Goal: Task Accomplishment & Management: Manage account settings

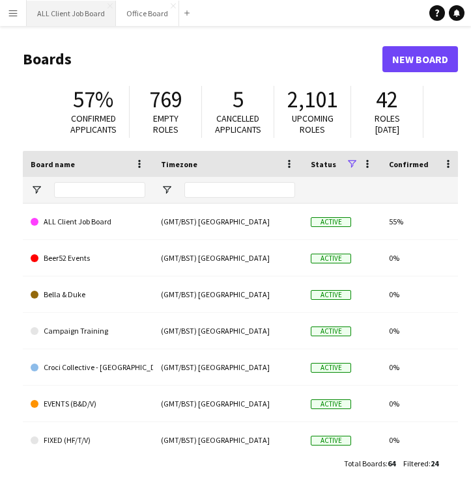
click at [76, 10] on button "ALL Client Job Board Close" at bounding box center [71, 13] width 89 height 25
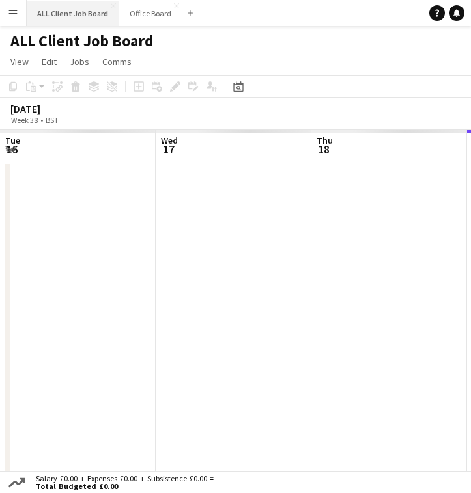
scroll to position [0, 311]
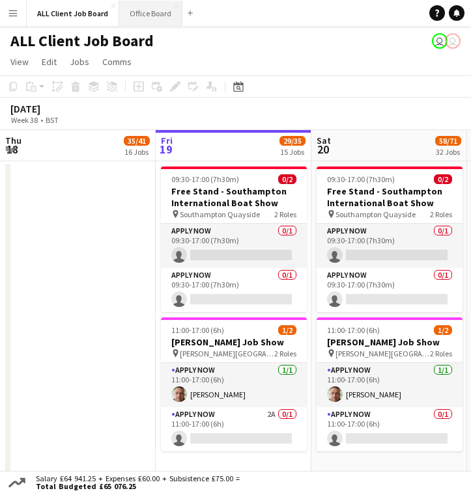
click at [142, 17] on button "Office Board Close" at bounding box center [150, 13] width 63 height 25
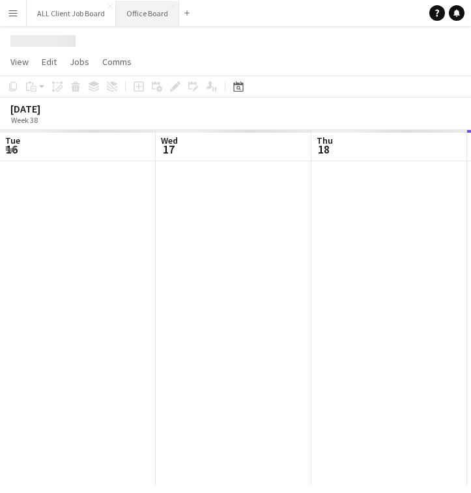
scroll to position [0, 311]
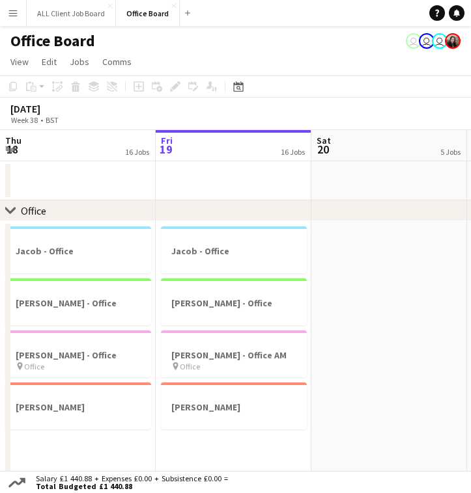
click at [21, 20] on button "Menu" at bounding box center [13, 13] width 26 height 26
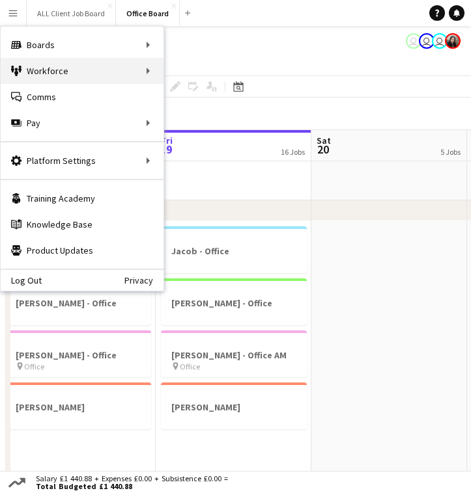
click at [107, 67] on div "Workforce Workforce" at bounding box center [82, 71] width 163 height 26
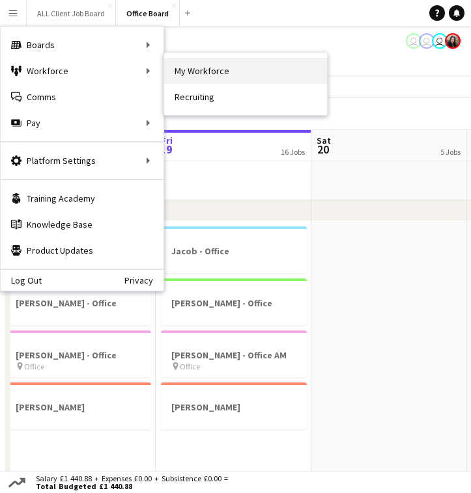
click at [179, 63] on link "My Workforce" at bounding box center [245, 71] width 163 height 26
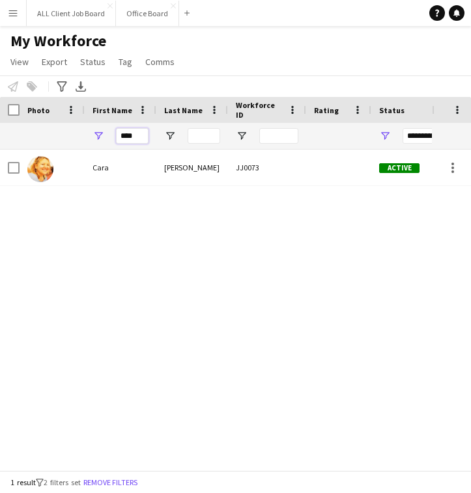
click at [140, 138] on input "****" at bounding box center [132, 136] width 33 height 16
type input "*"
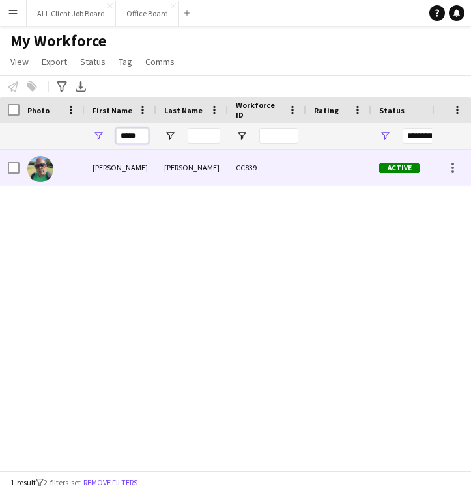
type input "*****"
click at [152, 161] on div "[PERSON_NAME]" at bounding box center [121, 168] width 72 height 36
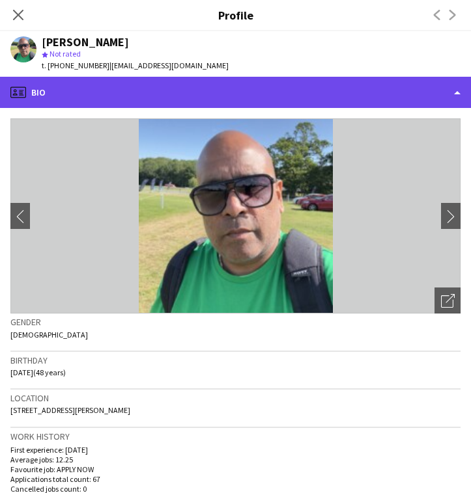
click at [197, 98] on div "profile Bio" at bounding box center [235, 92] width 471 height 31
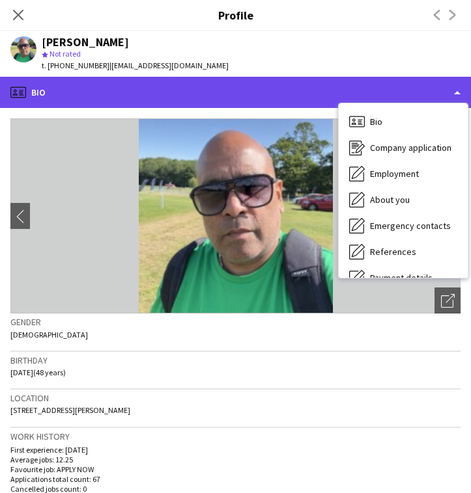
click at [439, 83] on div "profile Bio" at bounding box center [235, 92] width 471 height 31
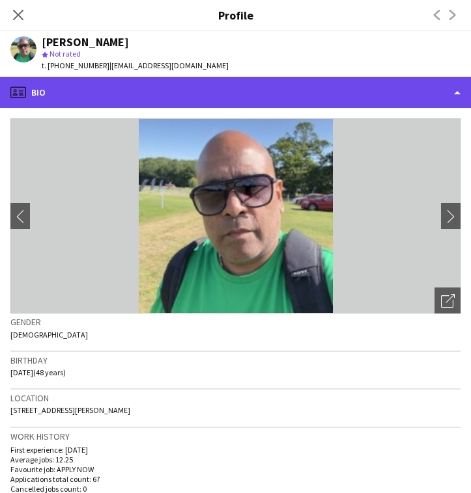
click at [420, 92] on div "profile Bio" at bounding box center [235, 92] width 471 height 31
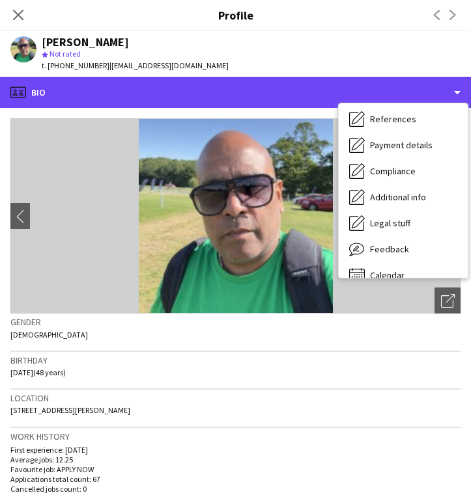
scroll to position [148, 0]
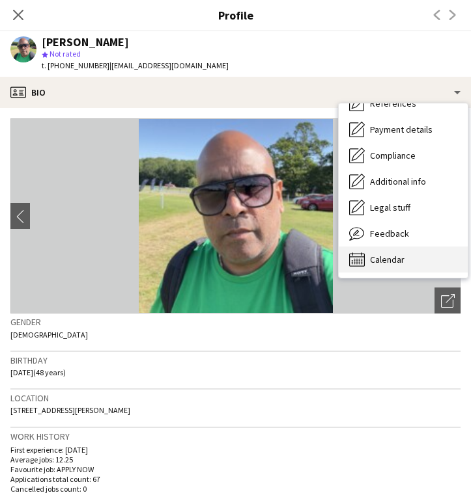
click at [383, 257] on span "Calendar" at bounding box center [387, 260] width 34 height 12
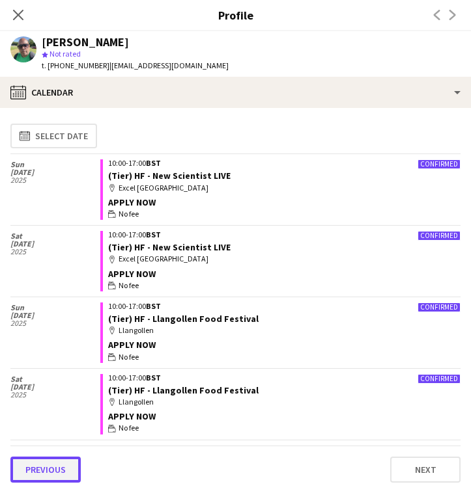
click at [54, 463] on button "Previous" at bounding box center [45, 470] width 70 height 26
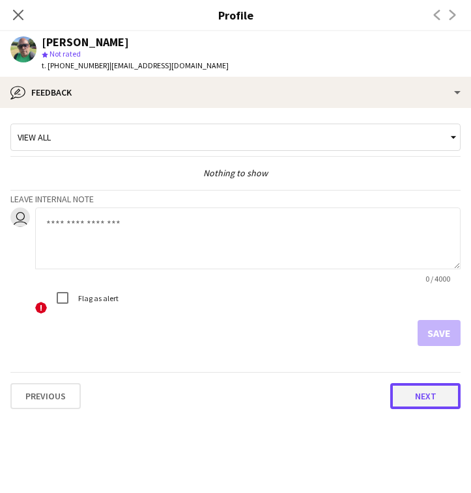
click at [415, 396] on button "Next" at bounding box center [425, 396] width 70 height 26
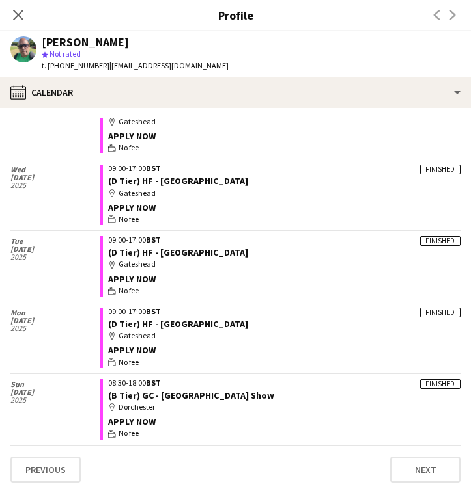
scroll to position [1139, 0]
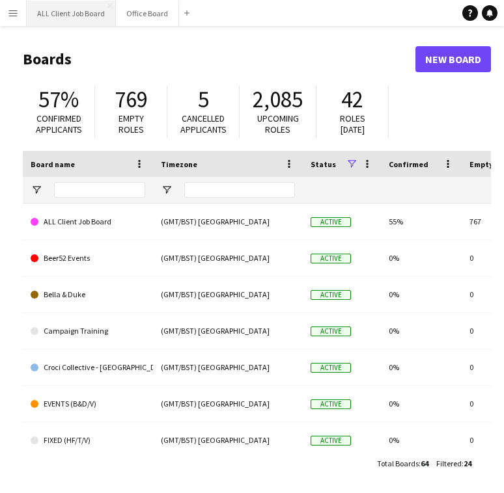
click at [80, 15] on button "ALL Client Job Board Close" at bounding box center [71, 13] width 89 height 25
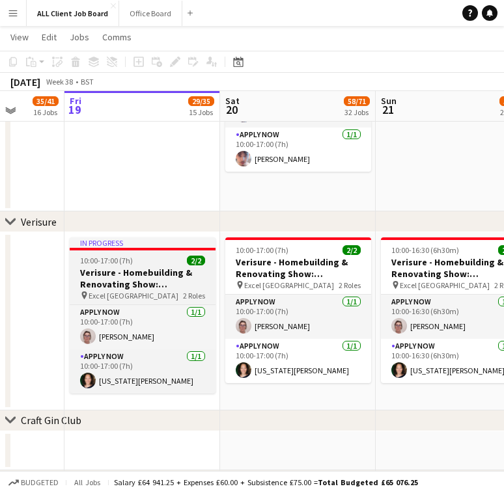
scroll to position [5846, 0]
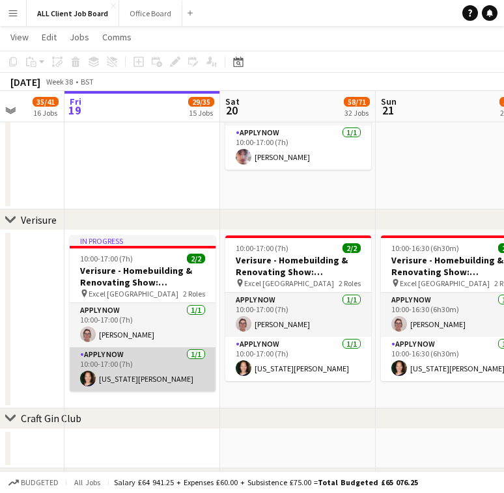
click at [139, 383] on app-card-role "APPLY NOW 1/1 10:00-17:00 (7h) Virginia Lyon" at bounding box center [143, 370] width 146 height 44
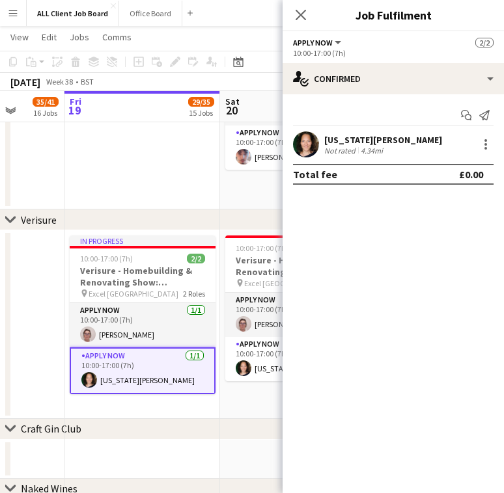
click at [306, 152] on app-user-avatar at bounding box center [306, 144] width 26 height 26
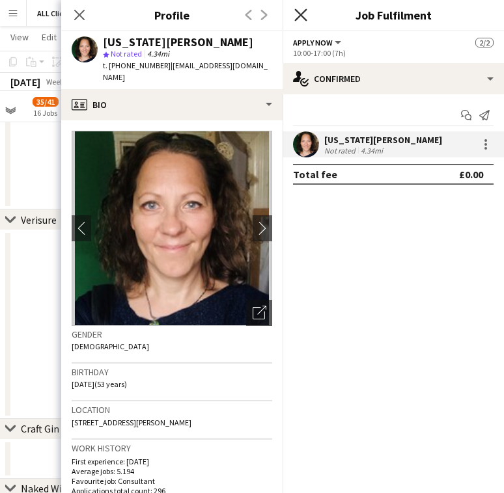
click at [304, 14] on icon "Close pop-in" at bounding box center [300, 14] width 12 height 12
